Goal: Information Seeking & Learning: Check status

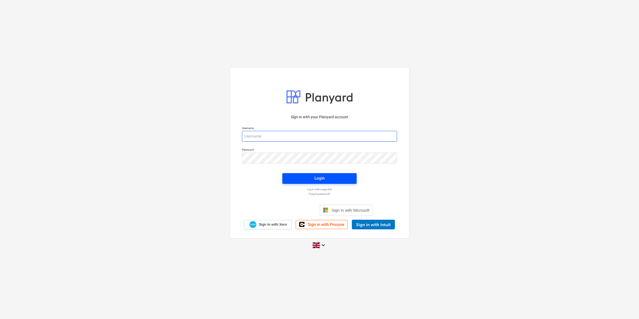
type input "[EMAIL_ADDRESS][DOMAIN_NAME]"
click at [300, 179] on span "Login" at bounding box center [320, 178] width 62 height 7
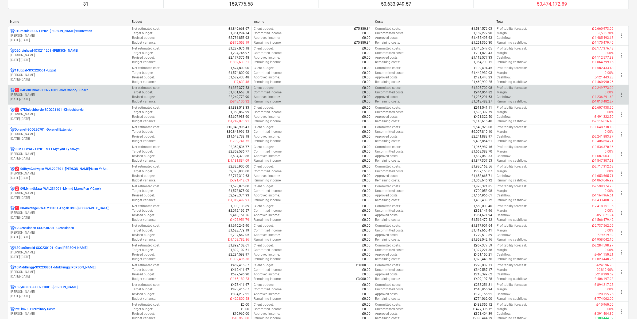
scroll to position [67, 0]
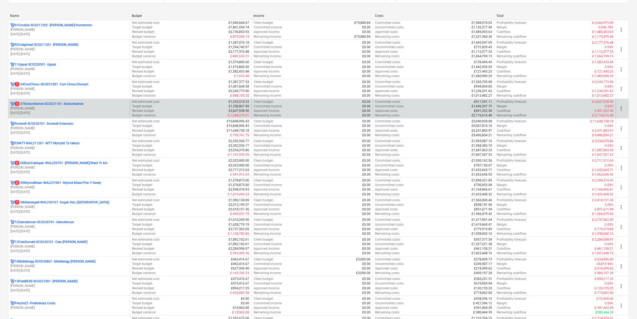
click at [73, 107] on p "[PERSON_NAME]" at bounding box center [68, 108] width 117 height 5
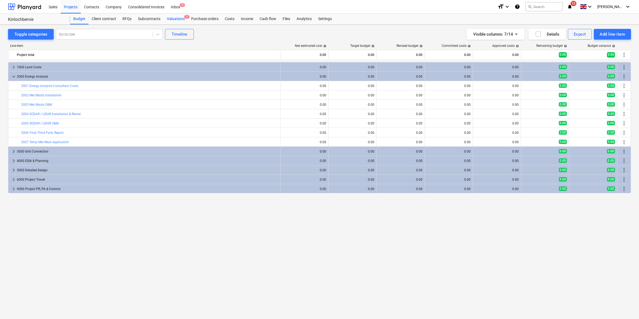
click at [172, 20] on div "Valuations 1" at bounding box center [176, 19] width 24 height 11
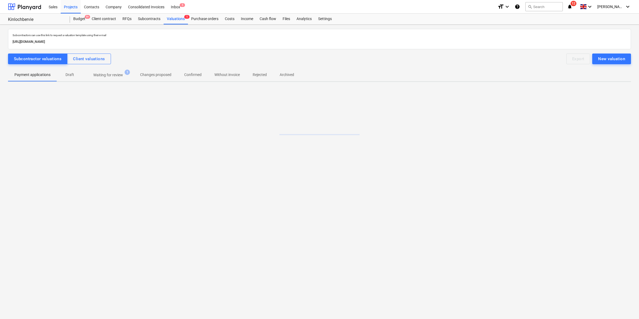
click at [121, 76] on p "Waiting for review" at bounding box center [108, 75] width 30 height 6
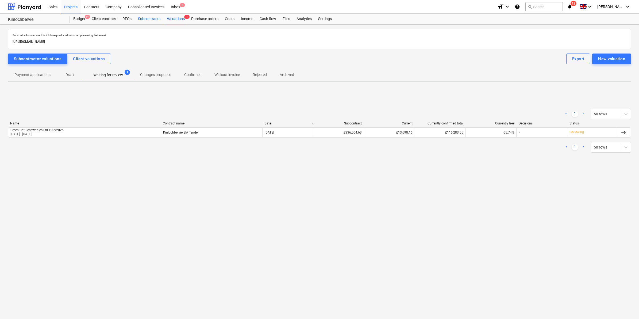
click at [156, 24] on div "Subcontracts" at bounding box center [149, 19] width 29 height 11
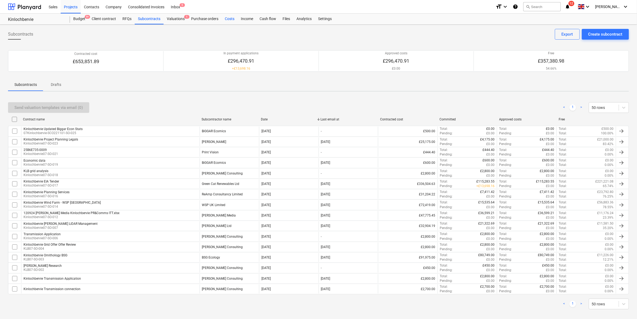
click at [231, 23] on div "Costs" at bounding box center [230, 19] width 16 height 11
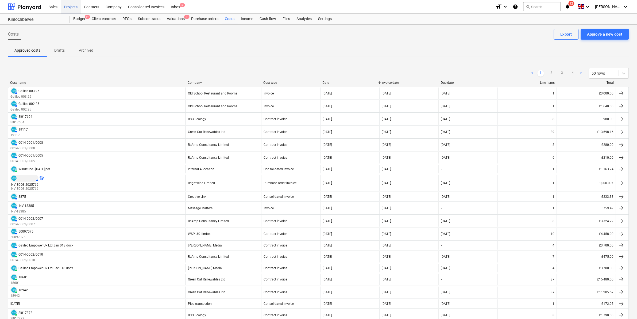
click at [70, 3] on div "Projects" at bounding box center [71, 7] width 20 height 14
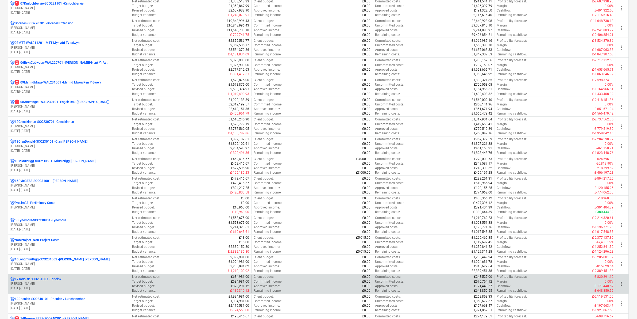
scroll to position [201, 0]
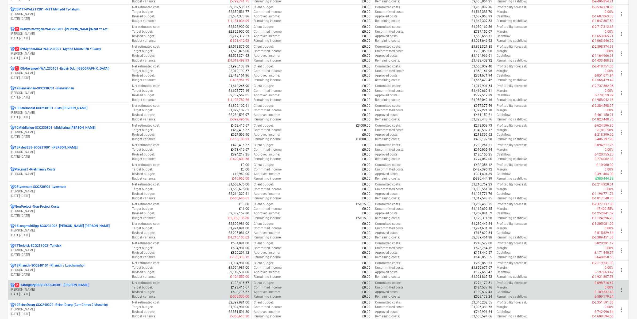
click at [74, 289] on p "[PERSON_NAME]" at bounding box center [68, 289] width 117 height 5
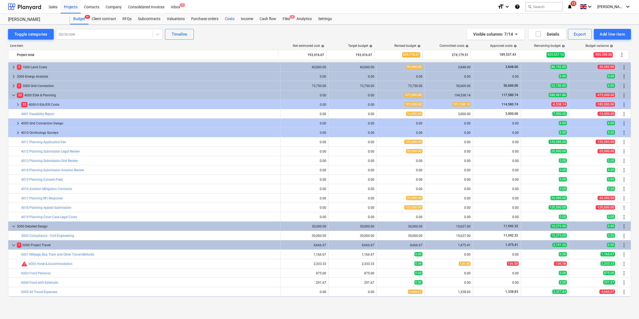
click at [225, 19] on div "Costs" at bounding box center [230, 19] width 16 height 11
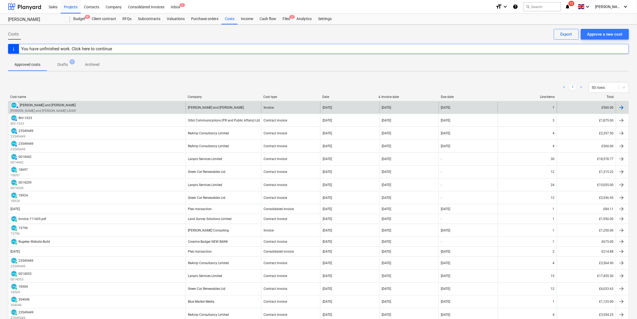
click at [48, 101] on div "AUTHORISED [PERSON_NAME] and [PERSON_NAME] and [PERSON_NAME] [PERSON_NAME] and …" at bounding box center [318, 107] width 621 height 13
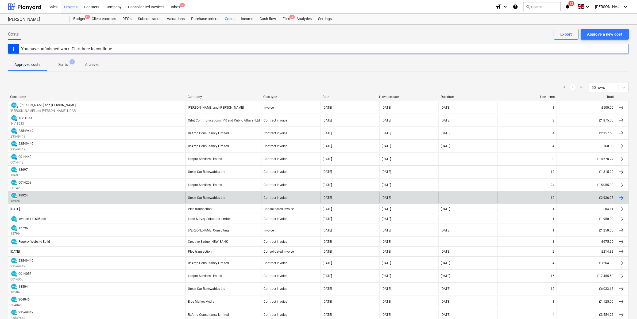
click at [254, 196] on div "Green Cat Renewables Ltd" at bounding box center [224, 197] width 76 height 11
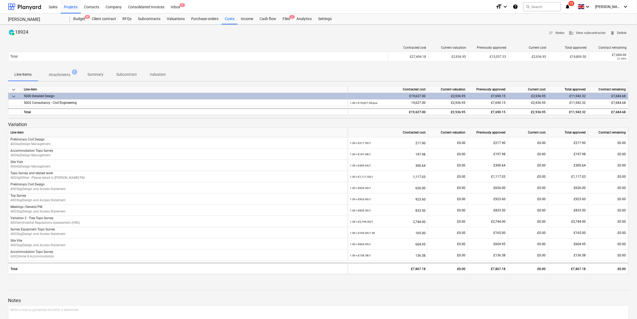
click at [69, 76] on p "Attachments" at bounding box center [60, 75] width 22 height 6
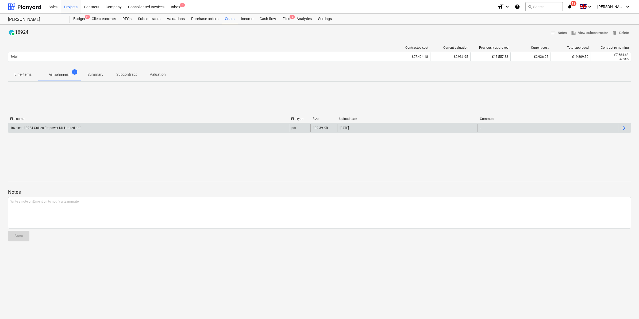
click at [59, 127] on div "Invoice - 18924 Galileo Empower UK Limited.pdf" at bounding box center [45, 128] width 70 height 4
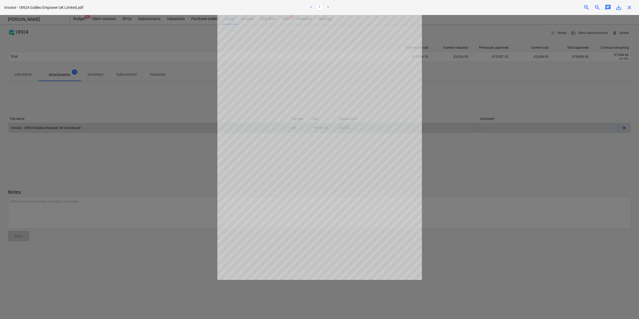
click at [496, 136] on div at bounding box center [319, 167] width 639 height 304
click at [632, 5] on span "close" at bounding box center [629, 7] width 6 height 6
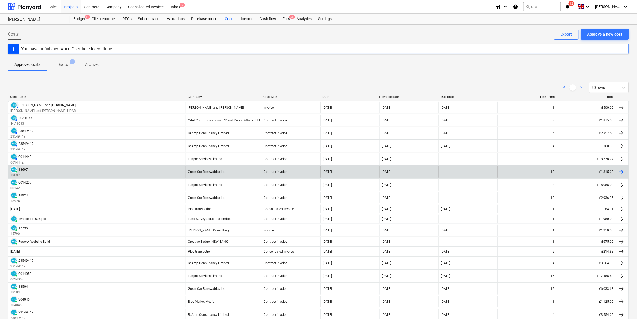
click at [90, 172] on div "PAID 18697 18697" at bounding box center [96, 171] width 177 height 11
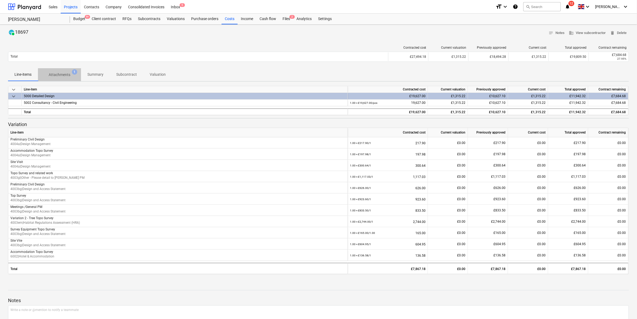
click at [59, 78] on p "Attachments" at bounding box center [60, 75] width 22 height 6
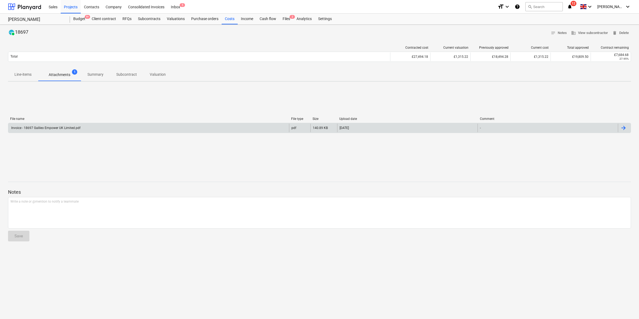
click at [60, 132] on div "Invoice - 18697 Galileo Empower UK Limited.pdf" at bounding box center [148, 128] width 281 height 9
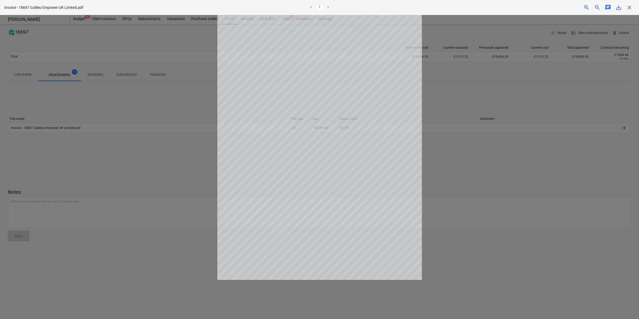
click at [443, 179] on div at bounding box center [319, 167] width 639 height 304
drag, startPoint x: 522, startPoint y: 166, endPoint x: 436, endPoint y: 174, distance: 86.2
click at [522, 168] on div at bounding box center [319, 167] width 639 height 304
